Goal: Transaction & Acquisition: Purchase product/service

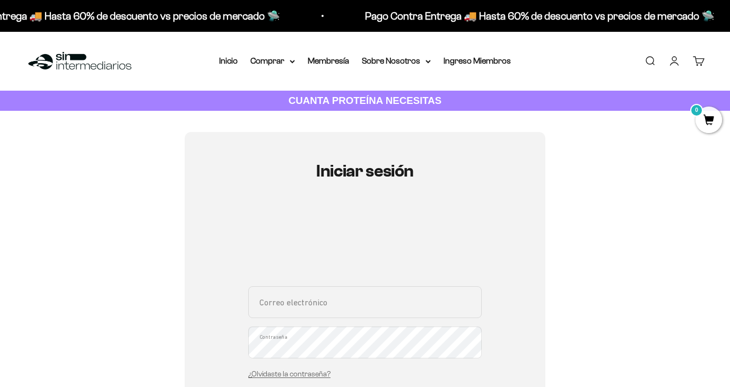
type input "[EMAIL_ADDRESS][PERSON_NAME][DOMAIN_NAME]"
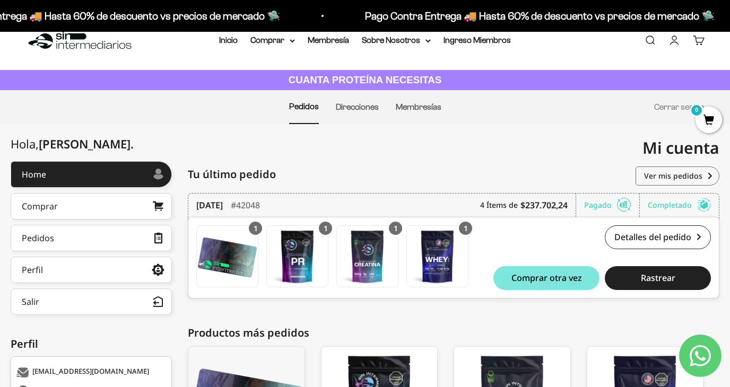
scroll to position [19, 0]
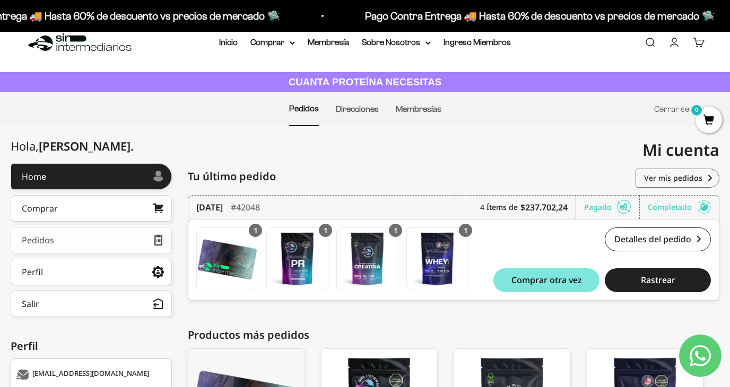
click at [75, 239] on link "Pedidos" at bounding box center [91, 240] width 161 height 27
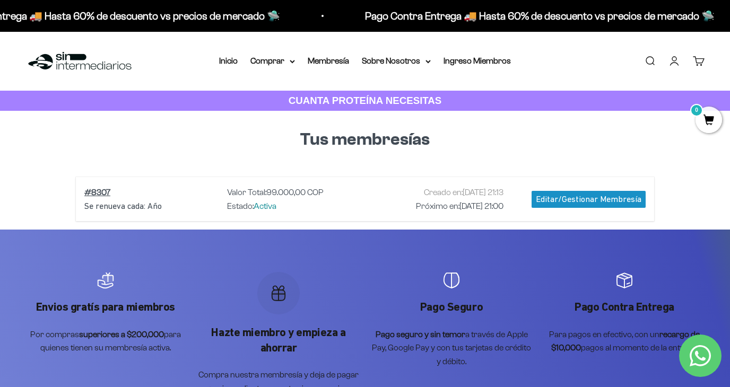
click at [548, 201] on div "Editar/Gestionar Membresía" at bounding box center [588, 199] width 114 height 17
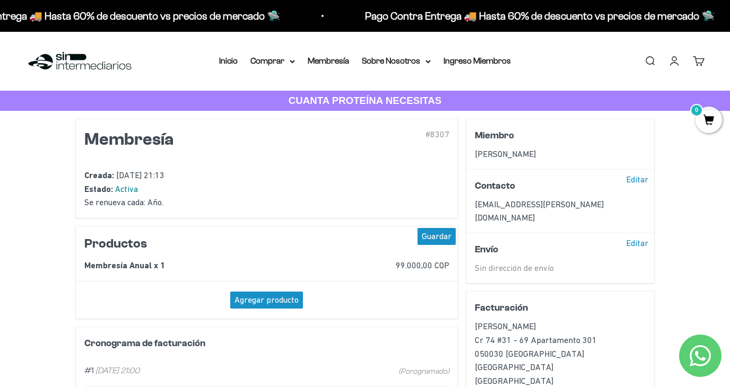
click at [677, 60] on link "Cuenta" at bounding box center [674, 61] width 12 height 12
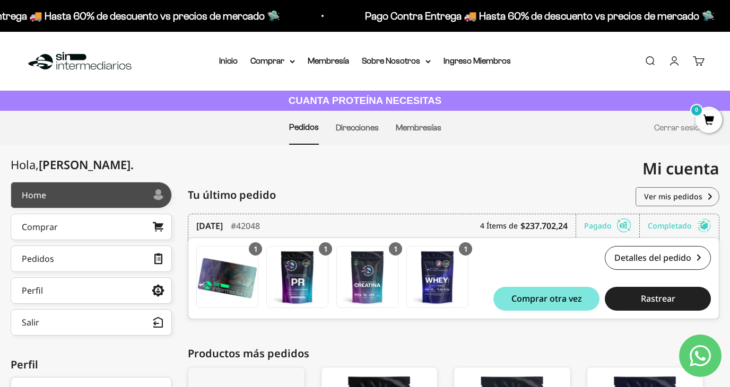
click at [132, 188] on link "Home" at bounding box center [91, 195] width 161 height 27
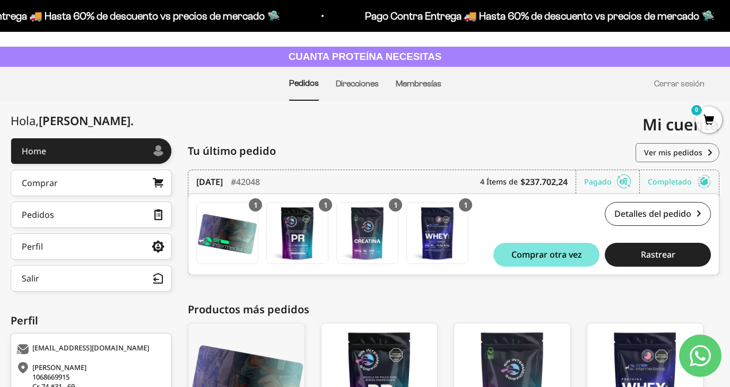
scroll to position [42, 0]
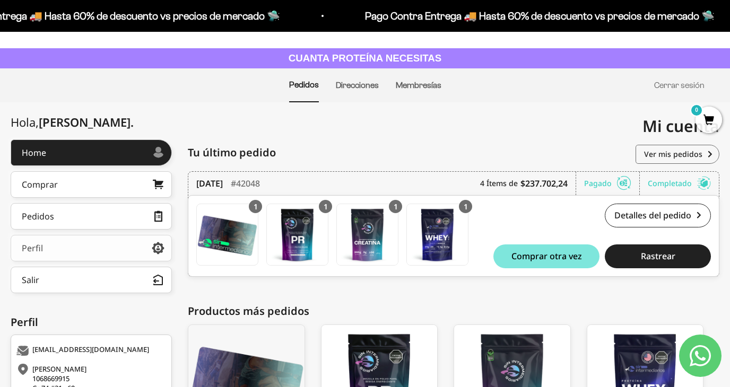
click at [116, 253] on link "Perfil" at bounding box center [91, 248] width 161 height 27
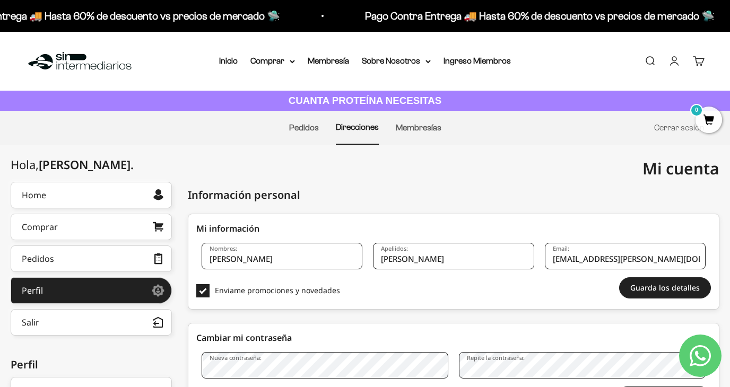
click at [653, 64] on link "Buscar" at bounding box center [650, 61] width 12 height 12
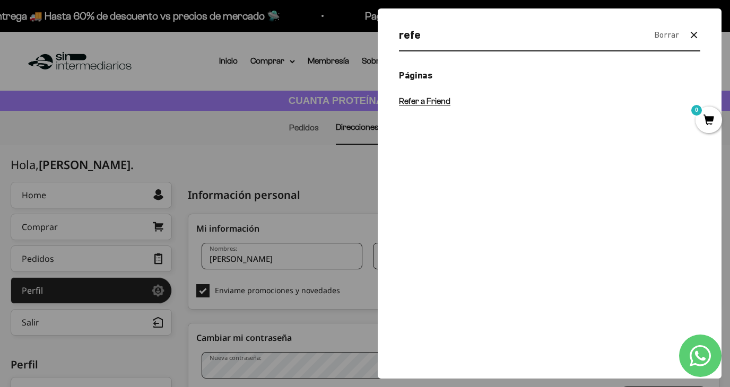
type input "refe"
click at [446, 101] on span "Refer a Friend" at bounding box center [424, 101] width 51 height 9
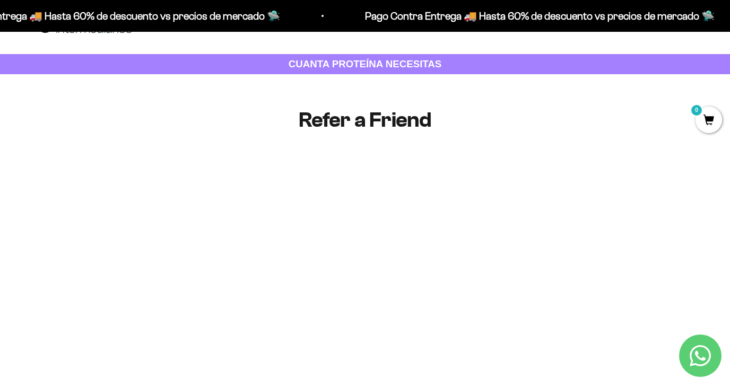
scroll to position [36, 0]
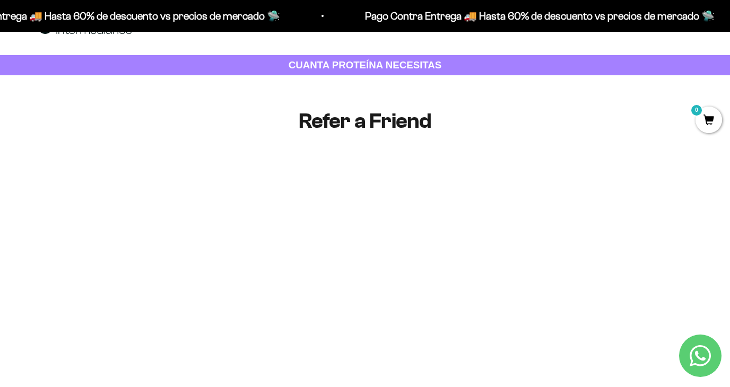
click at [411, 122] on h1 "Refer a Friend" at bounding box center [365, 120] width 382 height 23
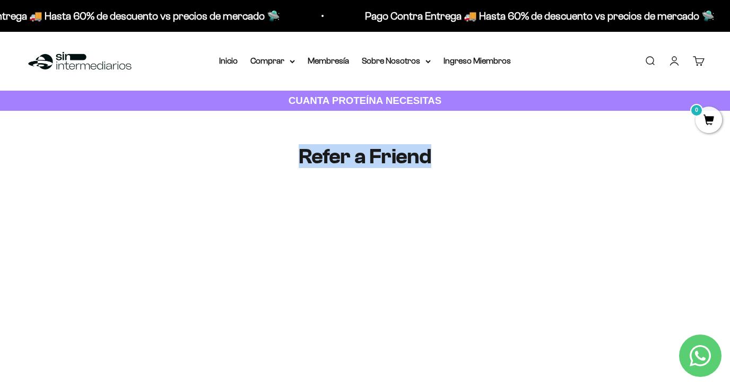
scroll to position [0, 0]
click at [219, 62] on link "Inicio" at bounding box center [228, 60] width 19 height 9
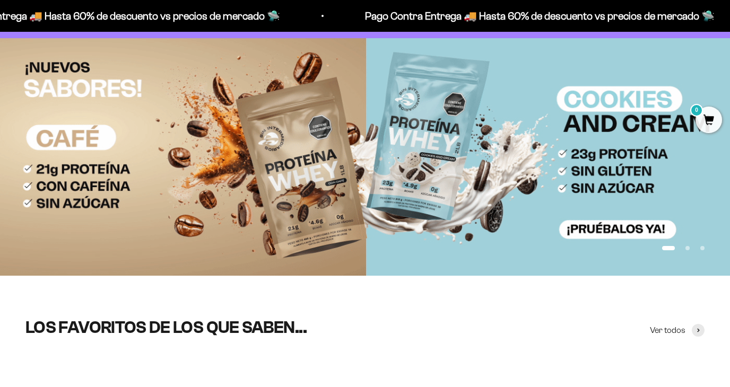
scroll to position [75, 0]
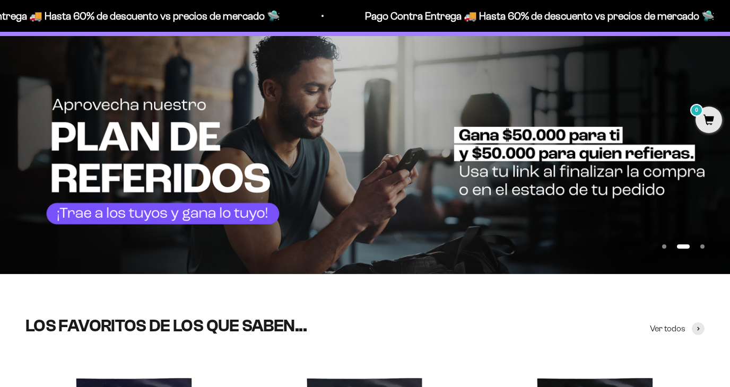
click at [254, 209] on img at bounding box center [365, 155] width 730 height 238
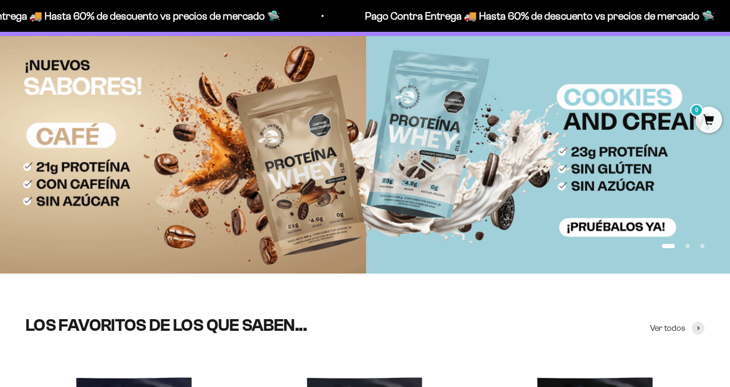
click at [689, 171] on img at bounding box center [365, 155] width 730 height 238
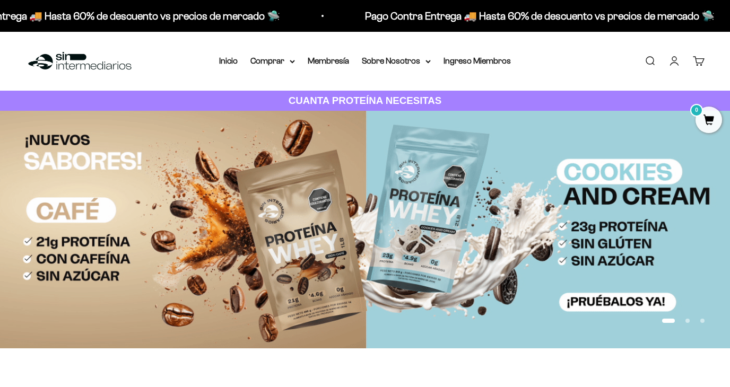
scroll to position [75, 0]
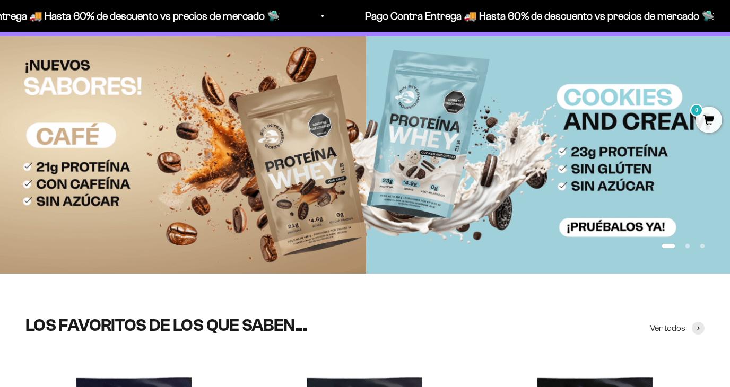
click at [689, 247] on button "Ir al artículo 2" at bounding box center [687, 246] width 4 height 4
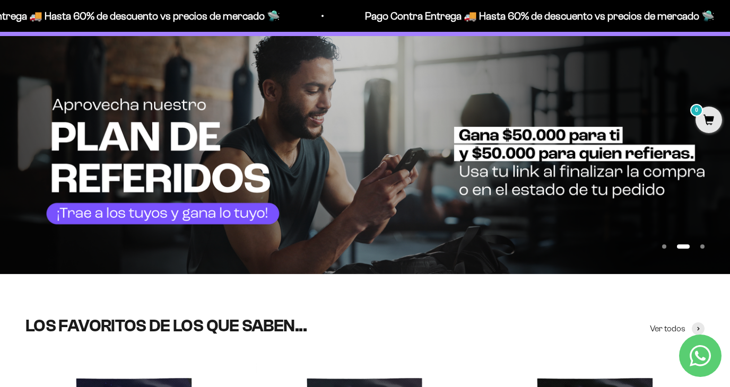
click at [414, 194] on img at bounding box center [365, 155] width 730 height 238
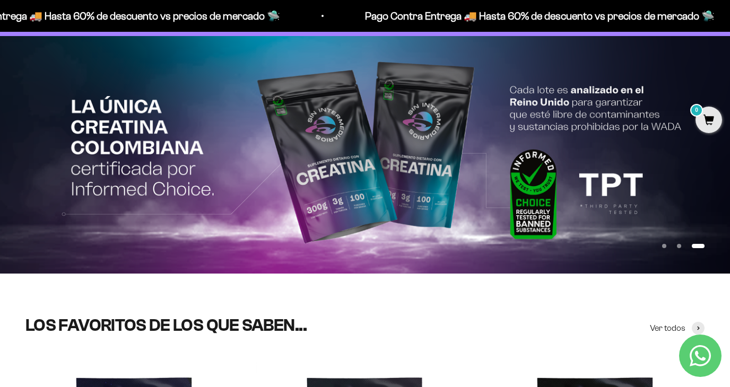
click at [313, 195] on img at bounding box center [365, 155] width 730 height 238
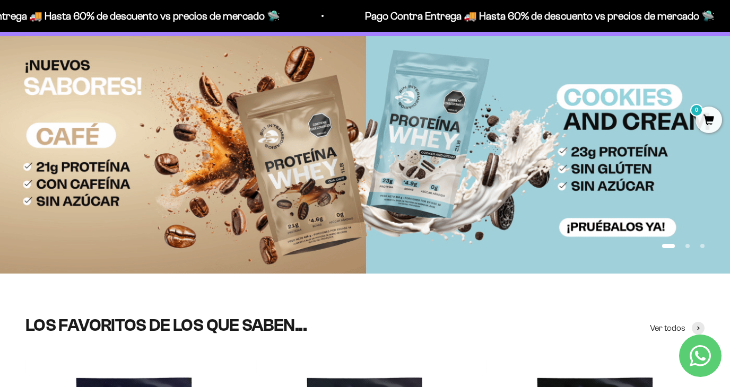
click at [687, 248] on button "Ir al artículo 2" at bounding box center [687, 246] width 4 height 4
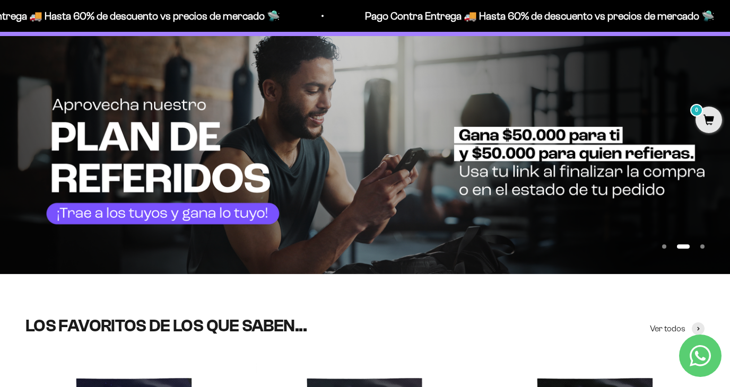
click at [365, 99] on img at bounding box center [365, 155] width 730 height 238
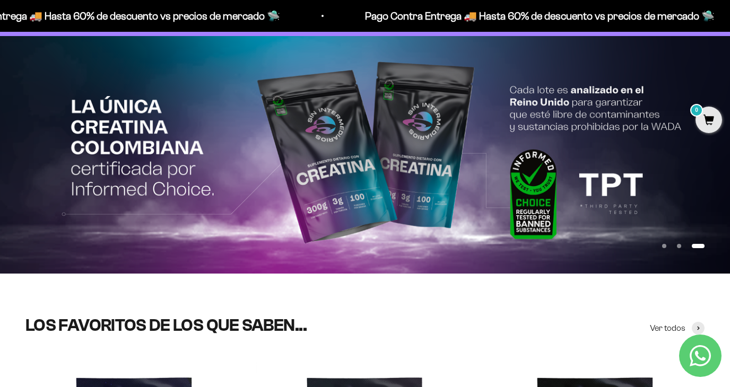
click at [365, 99] on img at bounding box center [365, 155] width 730 height 238
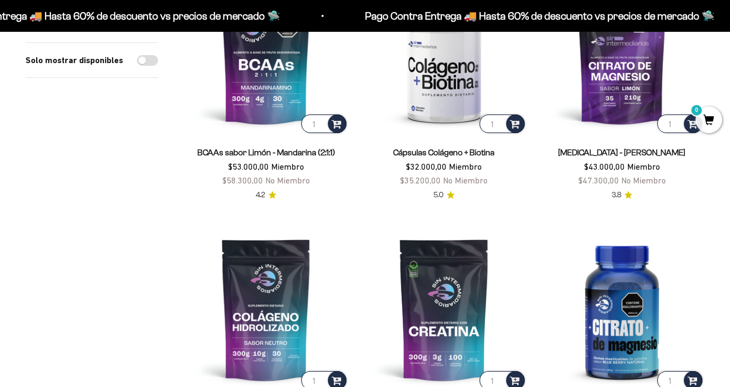
scroll to position [199, 0]
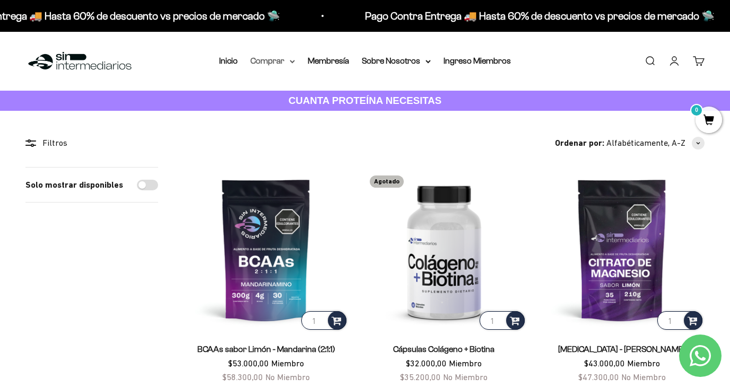
click at [280, 59] on summary "Comprar" at bounding box center [272, 61] width 45 height 14
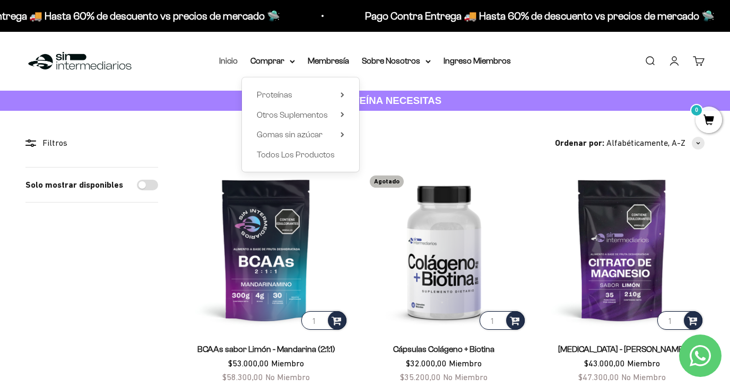
click at [226, 56] on link "Inicio" at bounding box center [228, 60] width 19 height 9
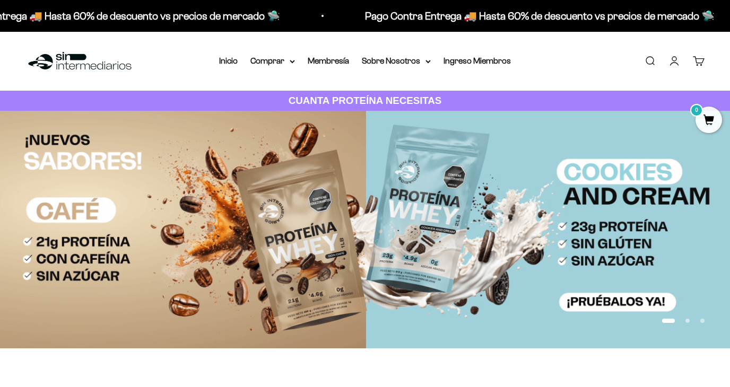
click at [674, 55] on link "Cuenta" at bounding box center [674, 61] width 12 height 12
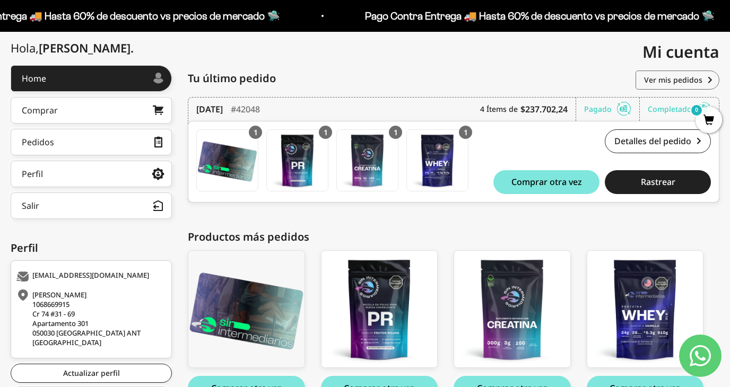
scroll to position [109, 0]
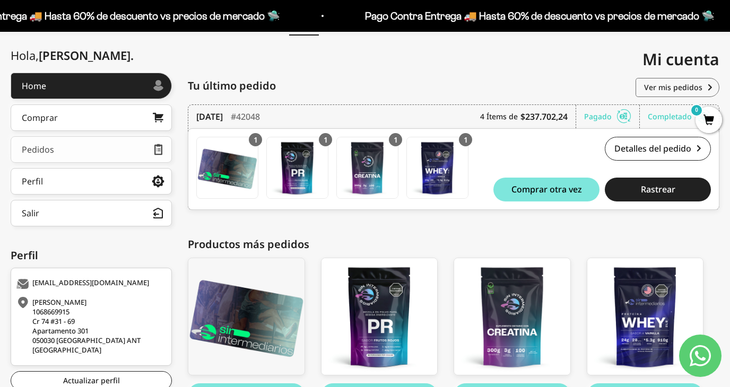
click at [153, 155] on link "Pedidos" at bounding box center [91, 149] width 161 height 27
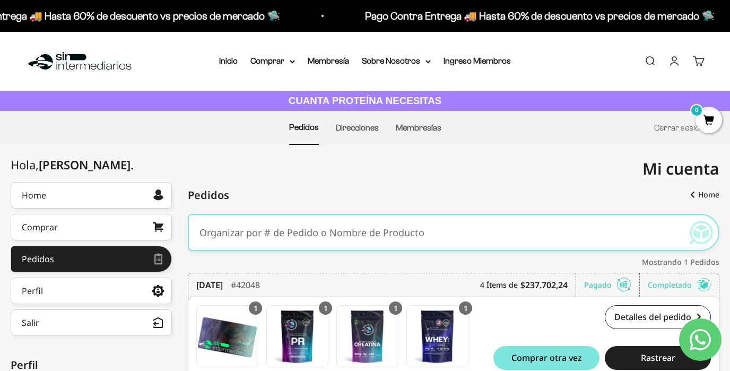
click at [354, 133] on li "Direcciones" at bounding box center [357, 127] width 43 height 33
click at [357, 113] on li "Direcciones" at bounding box center [357, 127] width 43 height 33
click at [357, 125] on link "Direcciones" at bounding box center [357, 127] width 43 height 9
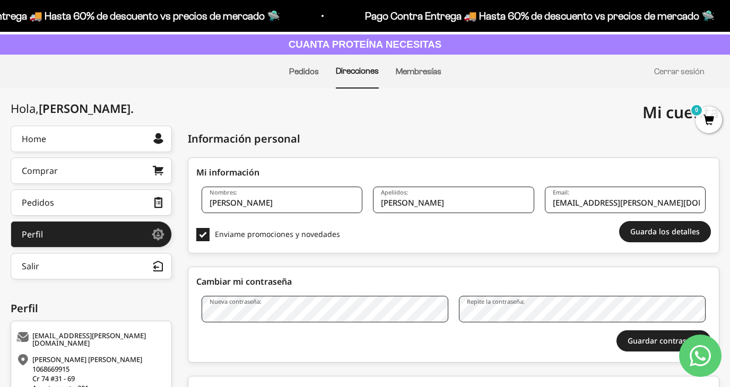
scroll to position [49, 0]
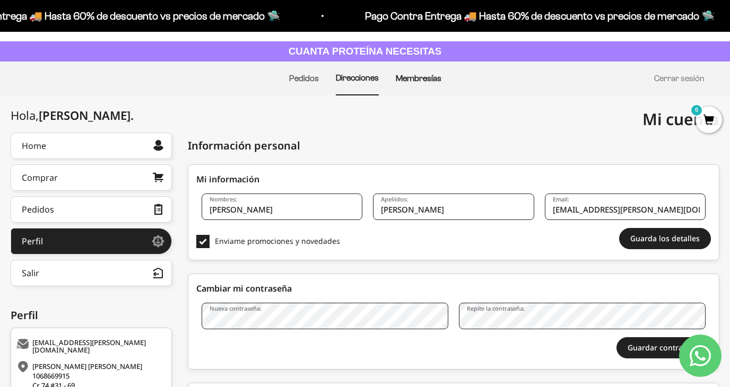
click at [419, 78] on link "Membresías" at bounding box center [419, 78] width 46 height 9
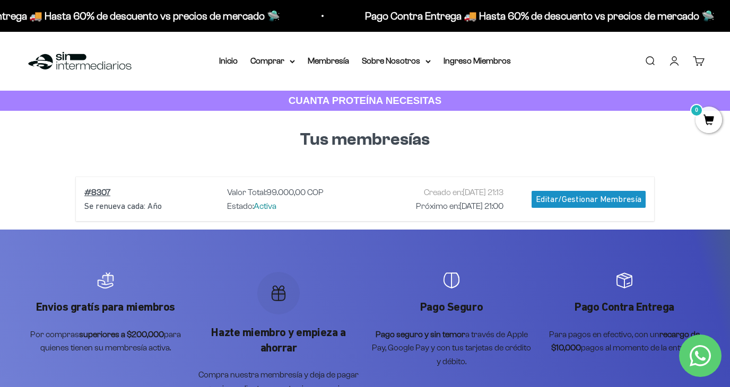
click at [276, 193] on span "99.000,00 COP" at bounding box center [294, 192] width 57 height 9
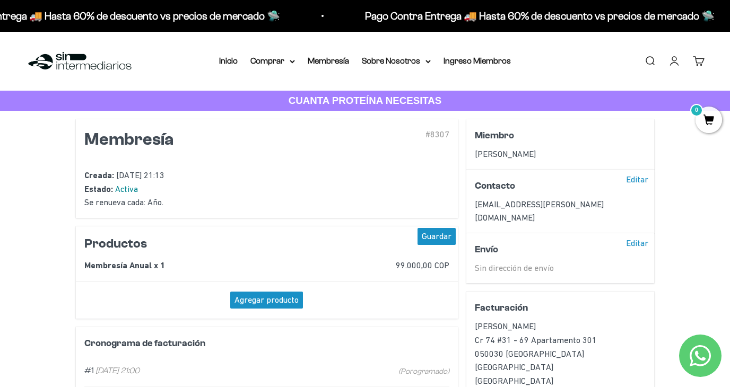
click at [440, 138] on div "#8307" at bounding box center [391, 148] width 117 height 41
click at [674, 59] on link "Cuenta" at bounding box center [674, 61] width 12 height 12
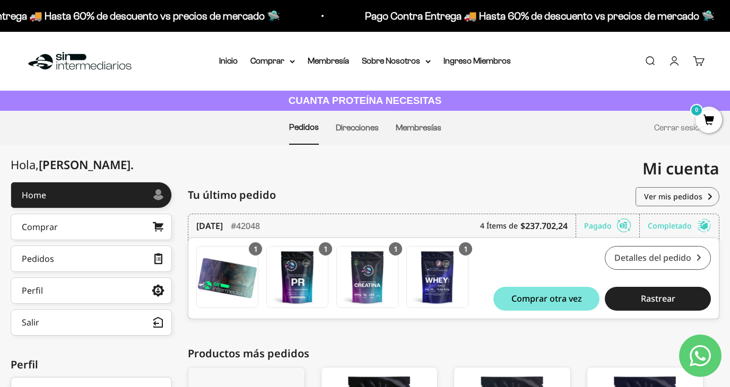
click at [656, 257] on link "Detalles del pedido" at bounding box center [658, 258] width 106 height 24
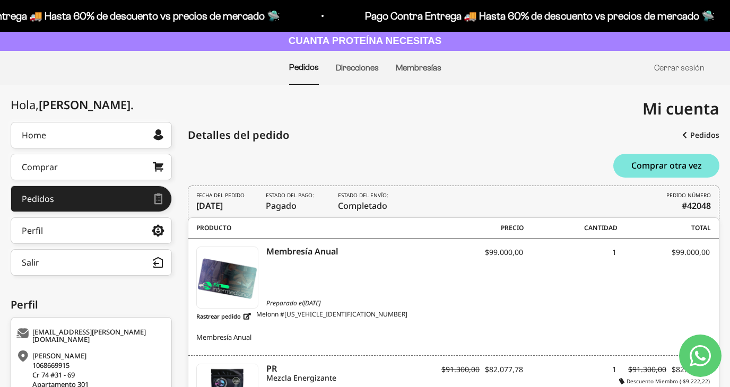
scroll to position [56, 0]
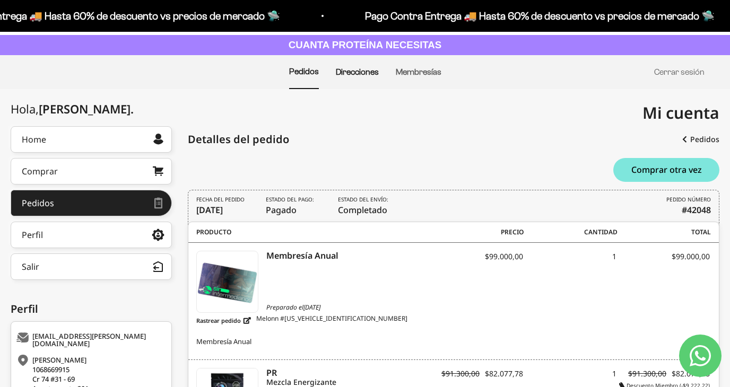
click at [368, 73] on link "Direcciones" at bounding box center [357, 71] width 43 height 9
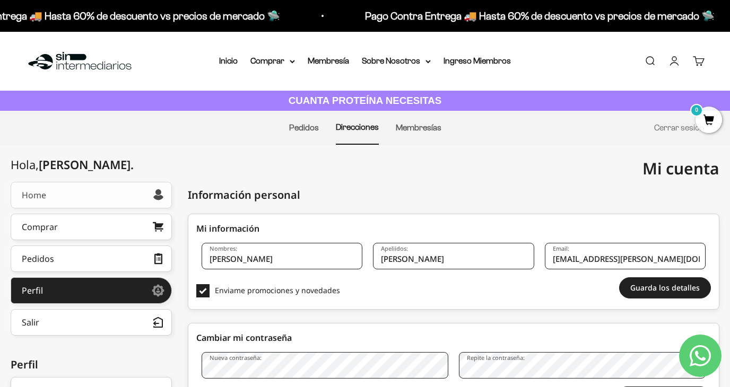
click at [111, 190] on link "Home" at bounding box center [91, 195] width 161 height 27
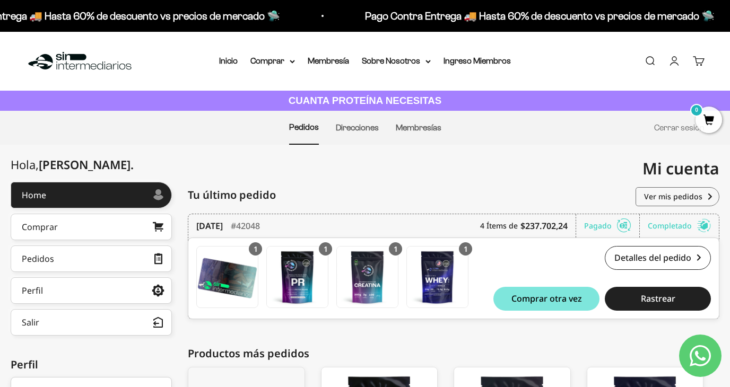
click at [649, 63] on link "Buscar" at bounding box center [650, 61] width 12 height 12
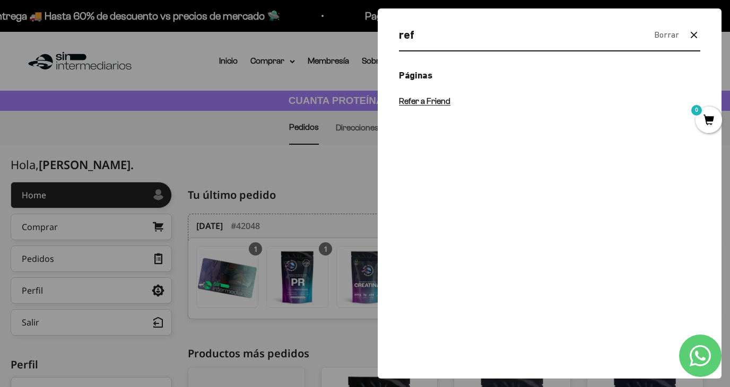
type input "ref"
click at [438, 104] on span "Refer a Friend" at bounding box center [424, 101] width 51 height 9
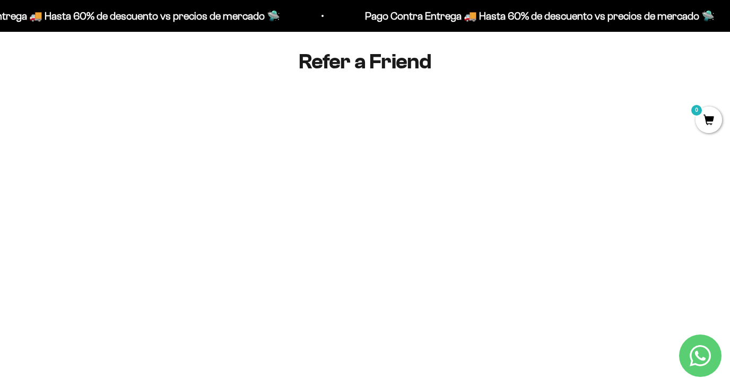
scroll to position [98, 0]
click at [380, 68] on h1 "Refer a Friend" at bounding box center [365, 58] width 382 height 23
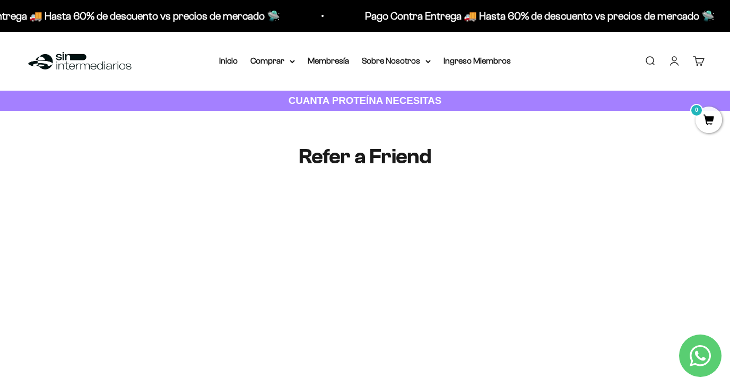
scroll to position [0, 0]
click at [676, 60] on link "Cuenta" at bounding box center [674, 61] width 12 height 12
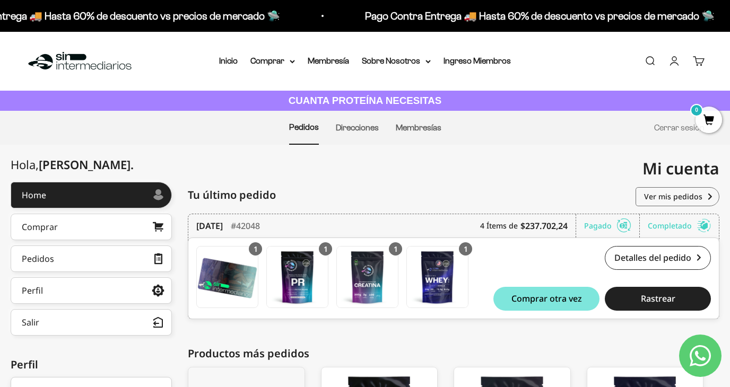
click at [650, 64] on link "Buscar" at bounding box center [650, 61] width 12 height 12
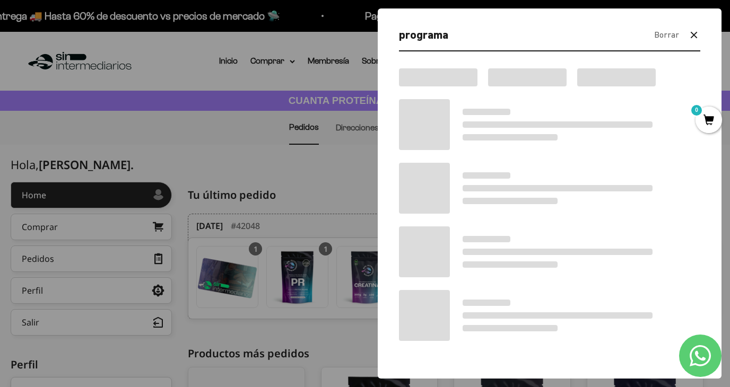
type input "programa"
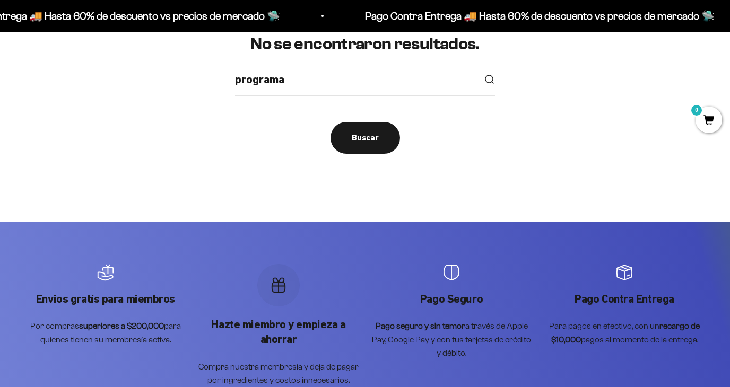
scroll to position [149, 0]
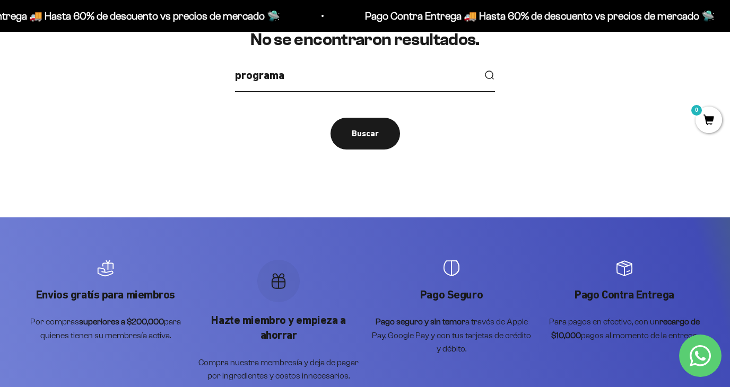
drag, startPoint x: 301, startPoint y: 75, endPoint x: 225, endPoint y: 74, distance: 75.9
click at [225, 73] on div "No se encontraron resultados. programa Buscar" at bounding box center [364, 89] width 679 height 119
type input "referido"
click at [489, 75] on button "submit" at bounding box center [489, 75] width 12 height 12
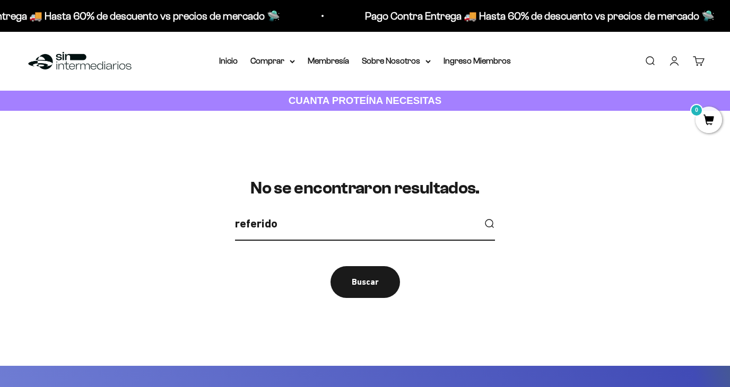
click at [299, 225] on input "referido" at bounding box center [355, 223] width 240 height 19
type input "refer"
click at [489, 223] on button "submit" at bounding box center [489, 224] width 12 height 12
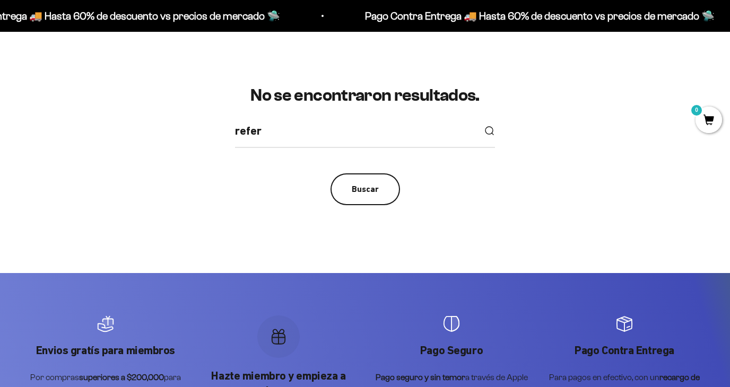
scroll to position [95, 0]
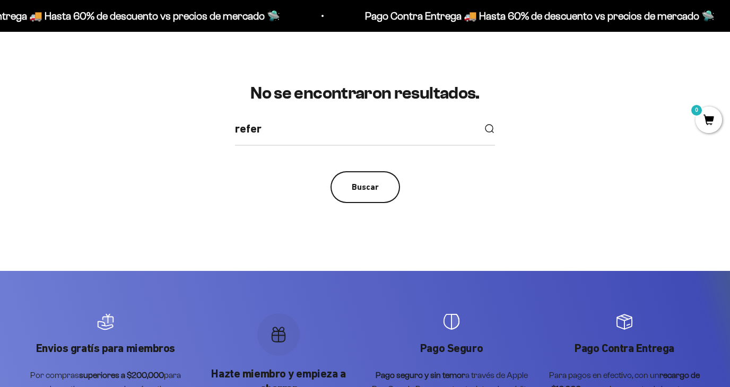
click at [362, 181] on div "Buscar" at bounding box center [365, 187] width 27 height 14
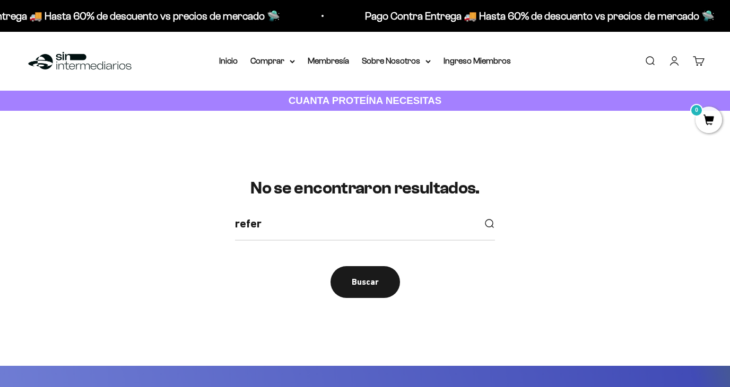
click at [644, 62] on link "Buscar" at bounding box center [650, 61] width 12 height 12
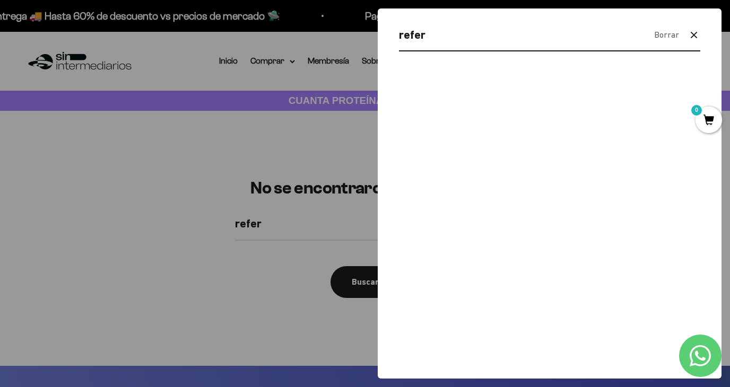
type input "refer"
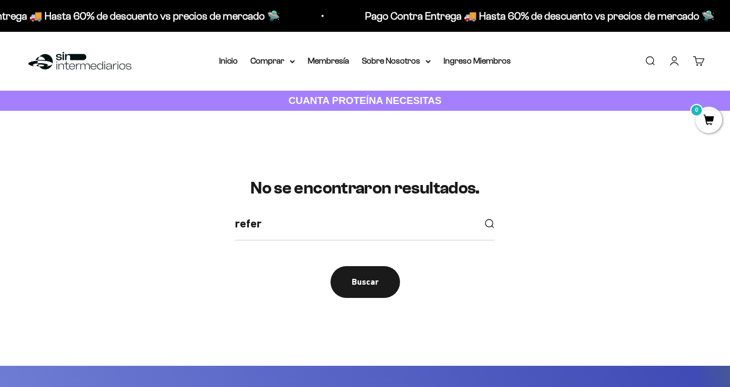
click at [644, 64] on link "Buscar" at bounding box center [650, 61] width 12 height 12
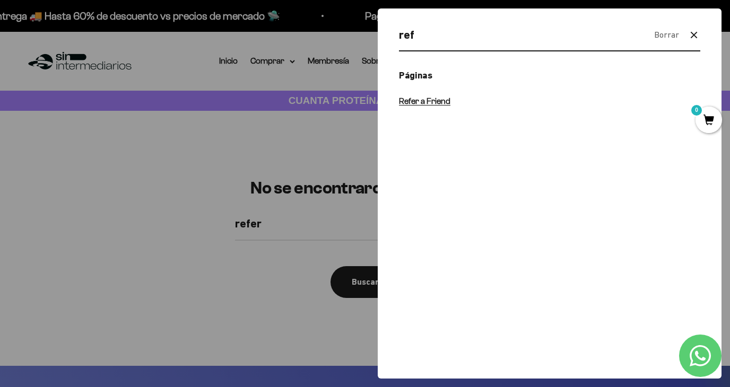
type input "ref"
click at [446, 100] on span "Refer a Friend" at bounding box center [424, 101] width 51 height 9
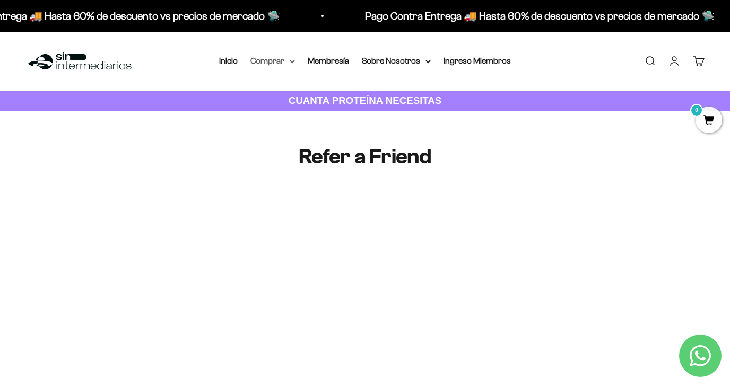
click at [271, 62] on summary "Comprar" at bounding box center [272, 61] width 45 height 14
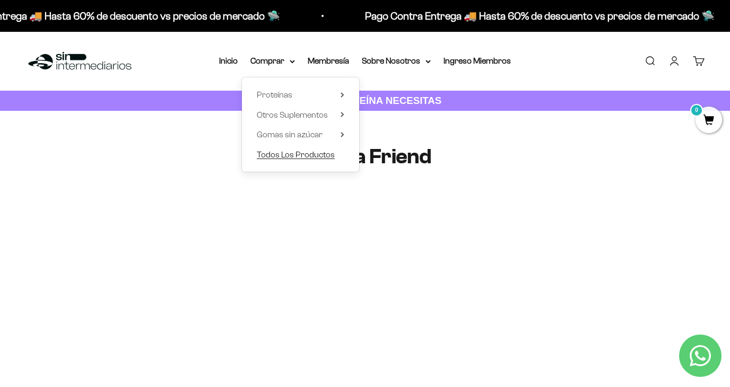
click at [301, 151] on span "Todos Los Productos" at bounding box center [296, 154] width 78 height 9
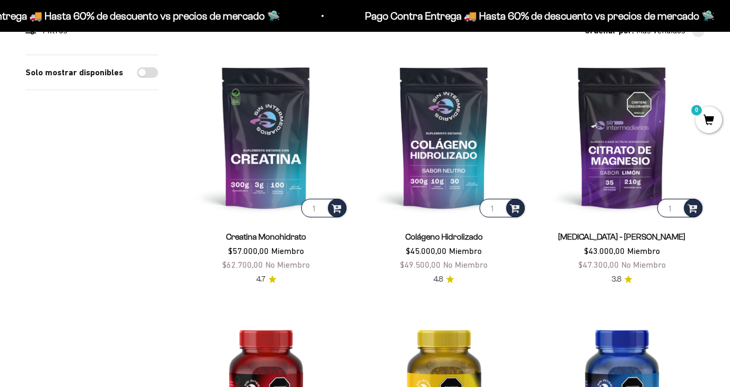
scroll to position [124, 0]
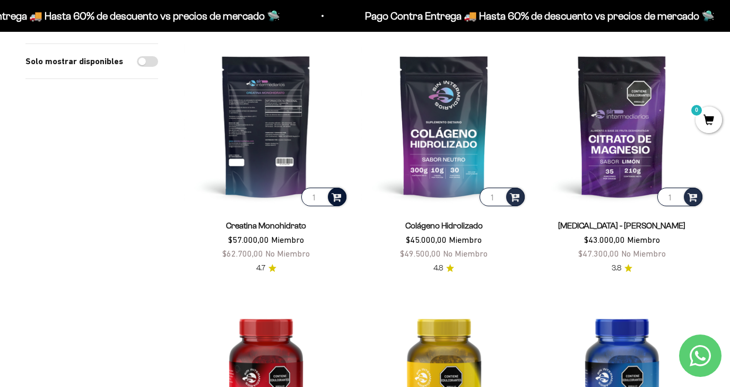
click at [334, 197] on span at bounding box center [337, 196] width 10 height 12
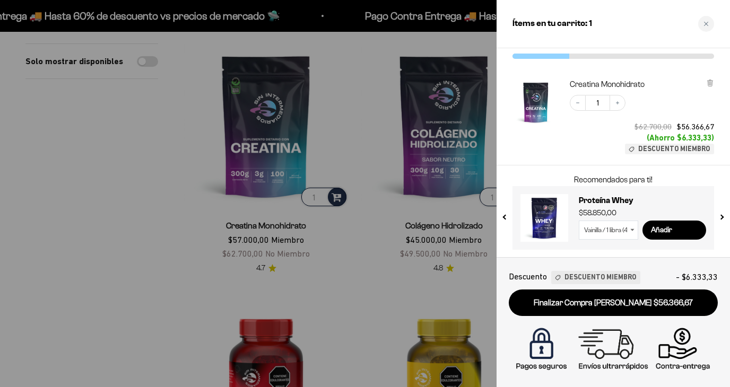
scroll to position [39, 0]
click at [422, 278] on div at bounding box center [365, 193] width 730 height 387
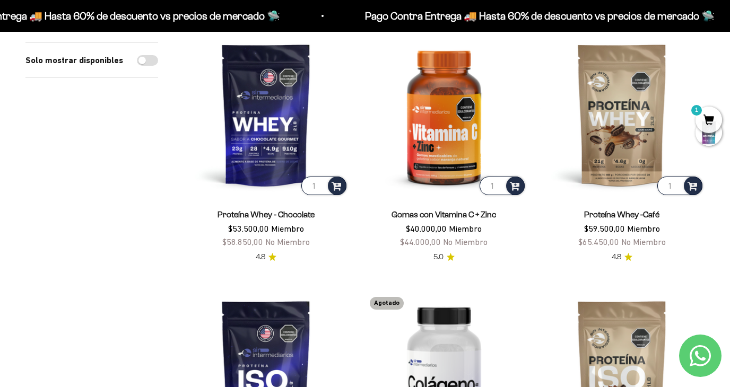
scroll to position [1426, 0]
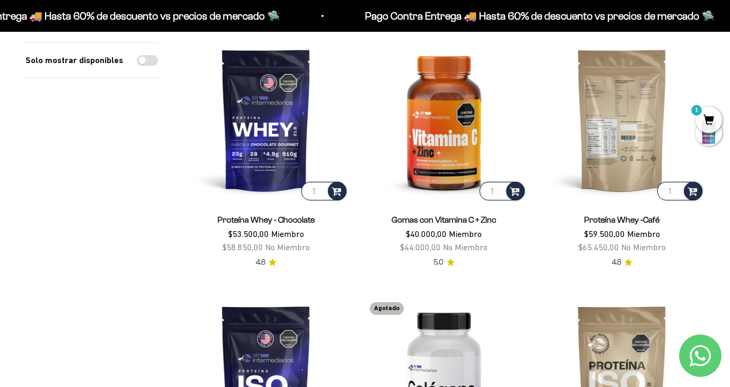
click at [625, 108] on img at bounding box center [621, 119] width 165 height 165
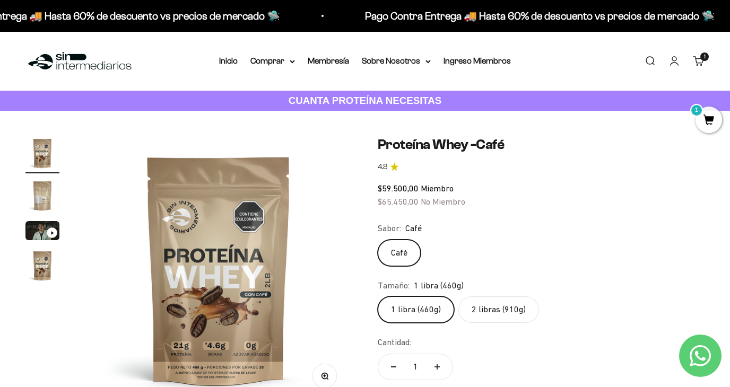
click at [478, 319] on label "2 libras (910g)" at bounding box center [498, 309] width 81 height 27
click at [378, 296] on input "2 libras (910g)" at bounding box center [377, 296] width 1 height 1
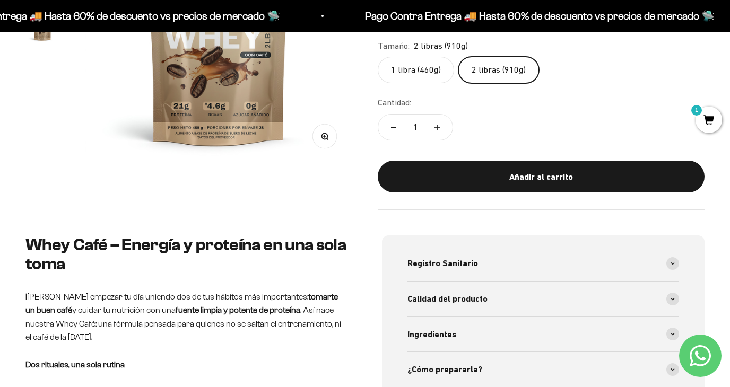
scroll to position [244, 0]
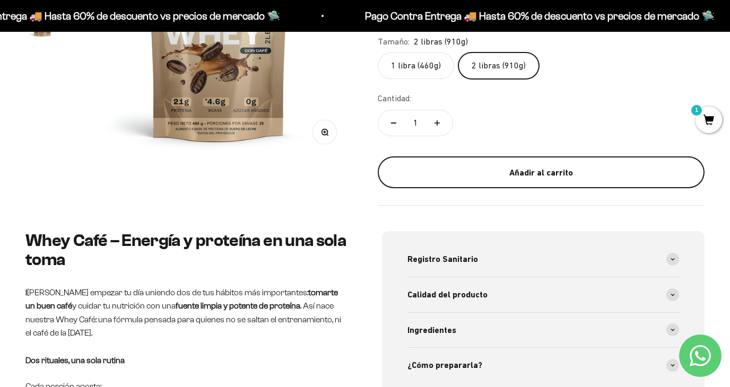
click at [558, 169] on div "Añadir al carrito" at bounding box center [541, 173] width 284 height 14
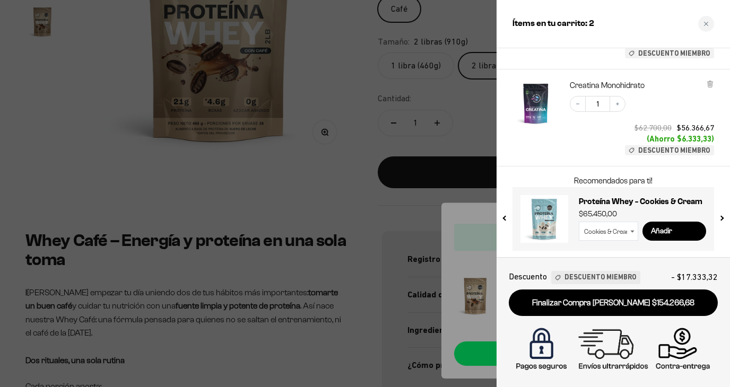
scroll to position [162, 0]
click at [411, 243] on div at bounding box center [365, 193] width 730 height 387
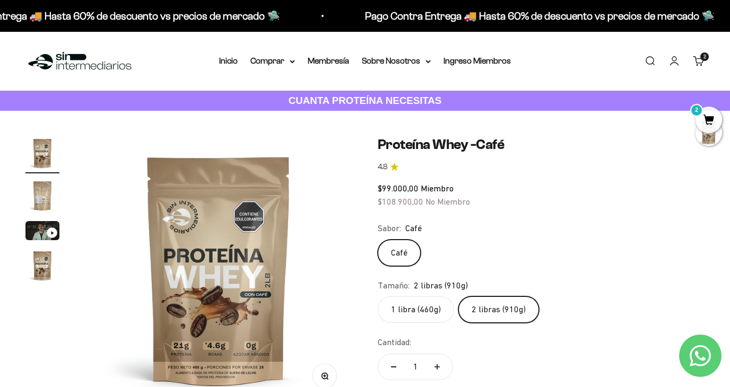
scroll to position [0, 0]
click at [232, 61] on link "Inicio" at bounding box center [228, 60] width 19 height 9
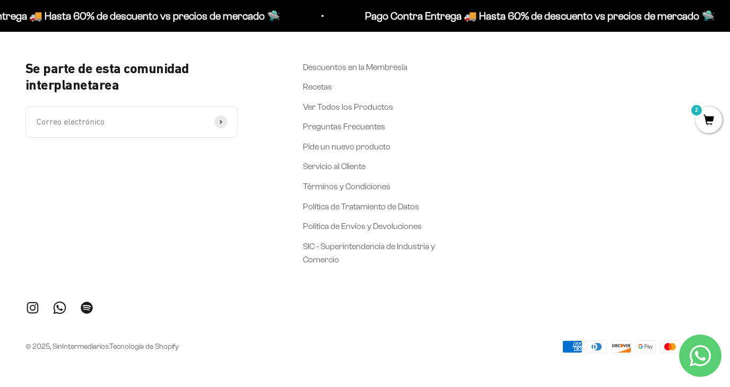
scroll to position [4015, 0]
